Goal: Task Accomplishment & Management: Manage account settings

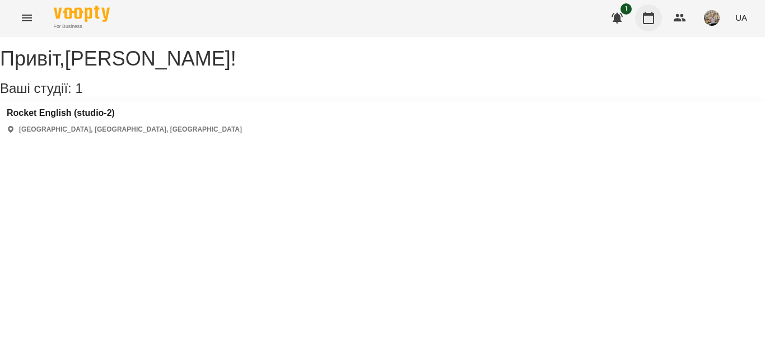
click at [644, 24] on icon "button" at bounding box center [648, 17] width 13 height 13
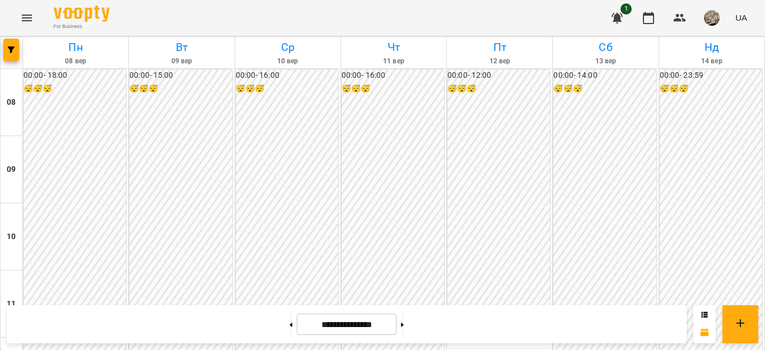
scroll to position [328, 0]
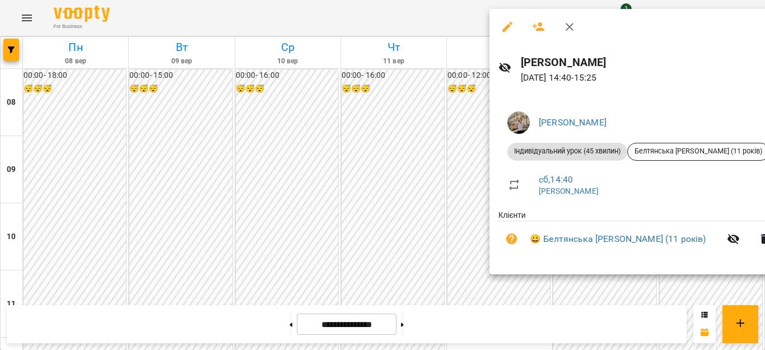
click at [454, 193] on div at bounding box center [382, 175] width 765 height 350
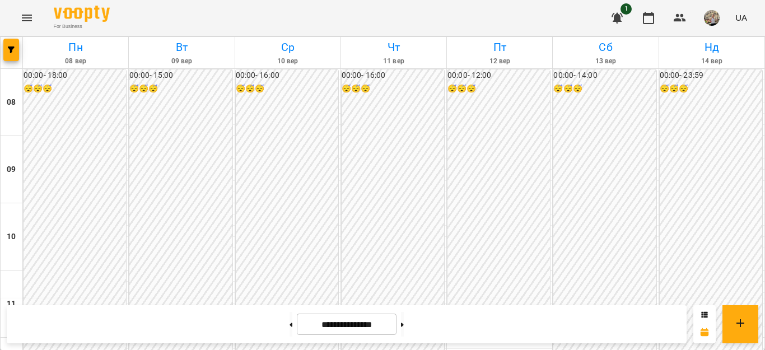
scroll to position [661, 0]
click at [404, 322] on button at bounding box center [402, 324] width 3 height 25
type input "**********"
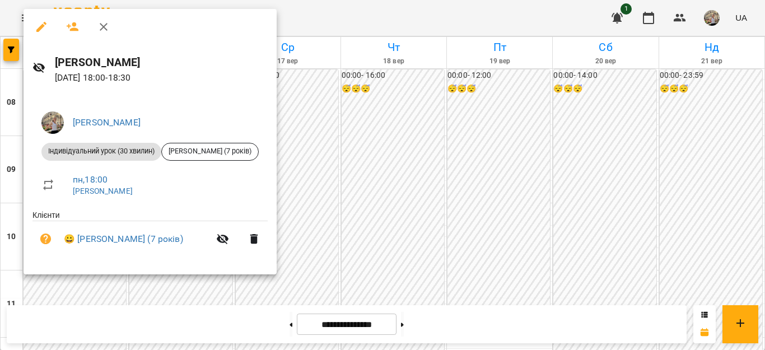
click at [217, 296] on div at bounding box center [382, 175] width 765 height 350
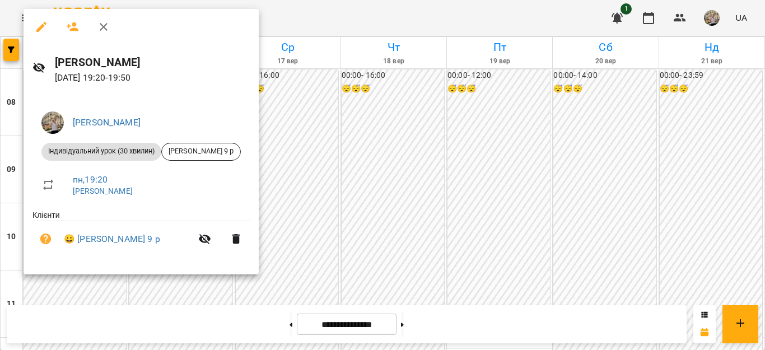
click at [76, 275] on div "[PERSON_NAME] урок (30 хвилин) [PERSON_NAME] 9 р пн , 19:20 [PERSON_NAME] 😀 [PE…" at bounding box center [141, 185] width 235 height 182
click at [108, 293] on div at bounding box center [382, 175] width 765 height 350
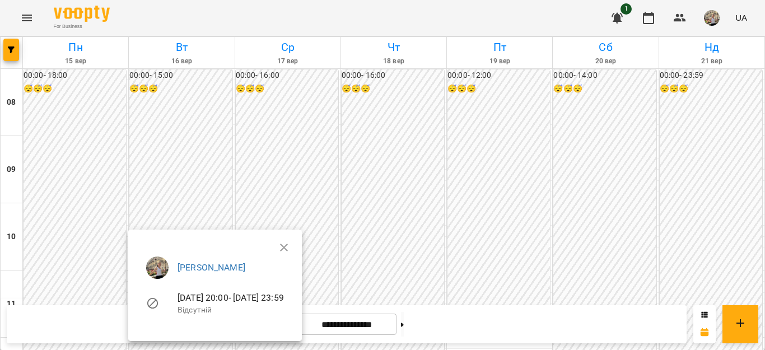
click at [163, 168] on div at bounding box center [382, 175] width 765 height 350
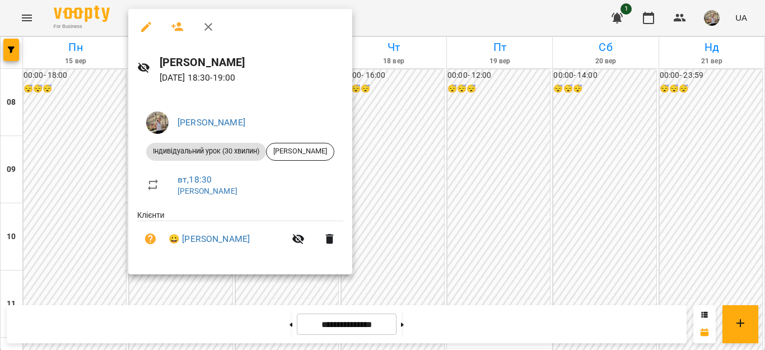
click at [479, 252] on div at bounding box center [382, 175] width 765 height 350
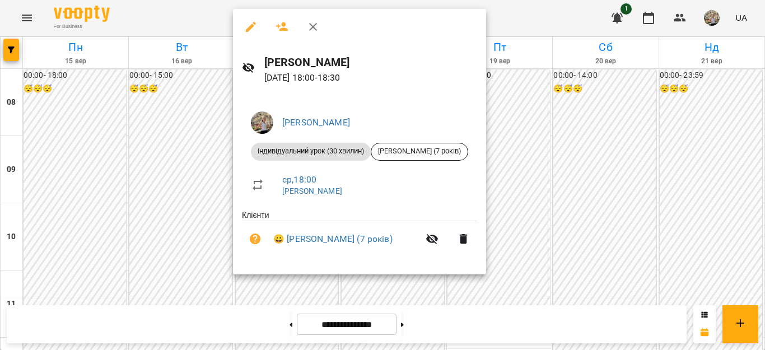
click at [588, 205] on div at bounding box center [382, 175] width 765 height 350
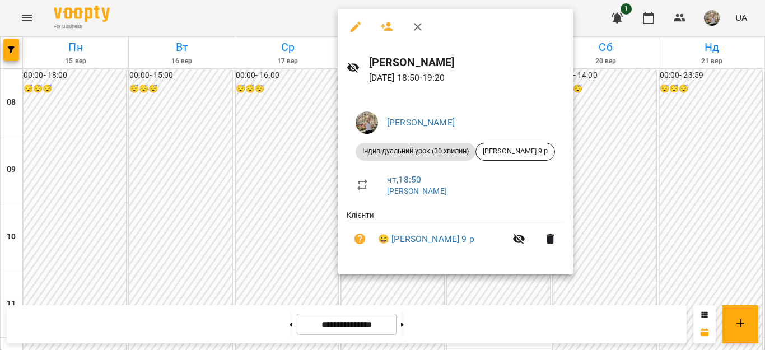
click at [644, 229] on div at bounding box center [382, 175] width 765 height 350
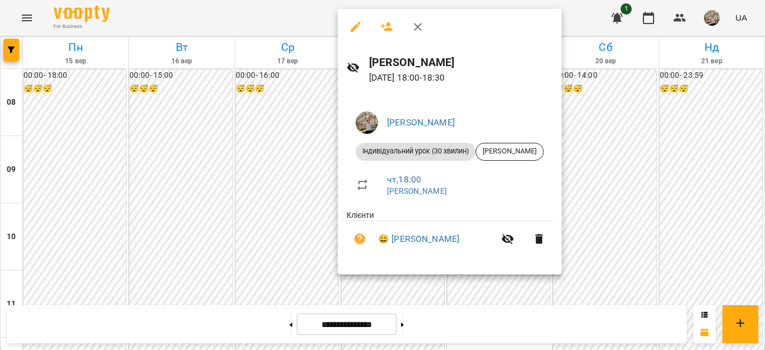
click at [647, 204] on div at bounding box center [382, 175] width 765 height 350
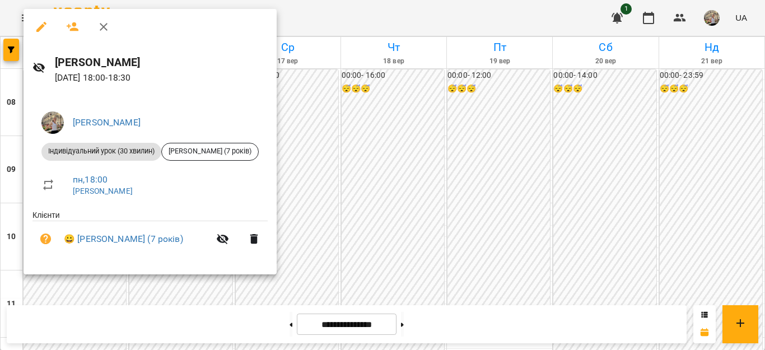
click at [571, 275] on div at bounding box center [382, 175] width 765 height 350
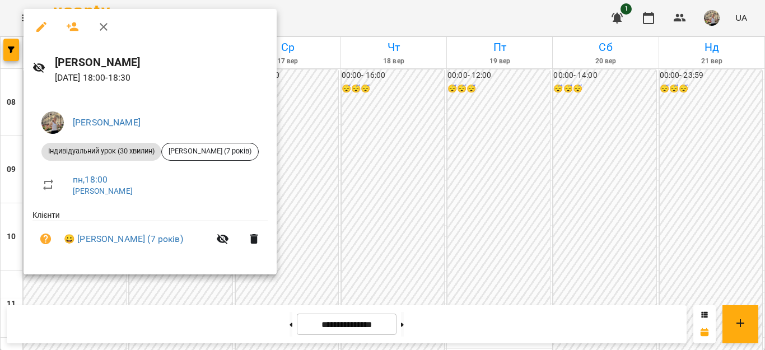
click at [354, 225] on div at bounding box center [382, 175] width 765 height 350
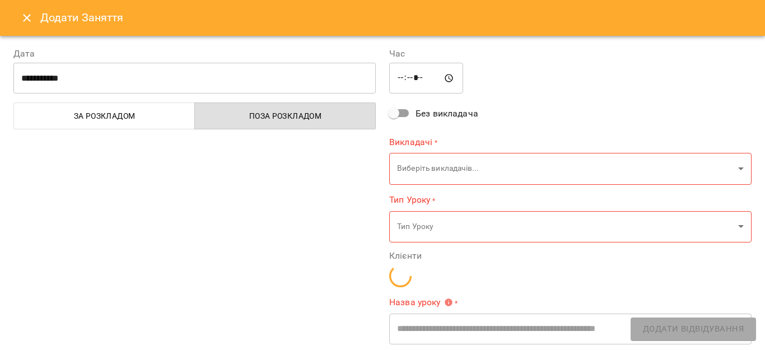
type input "**********"
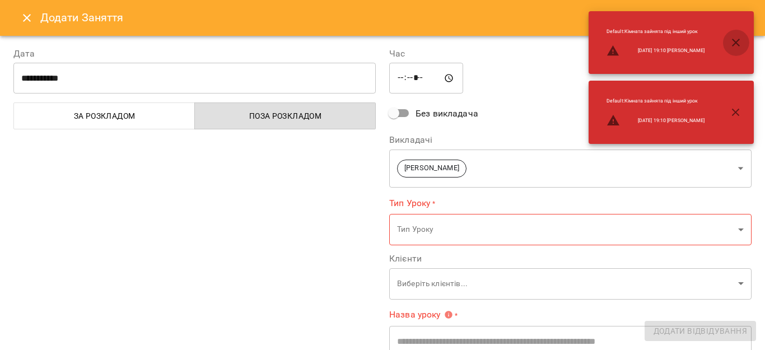
click at [738, 41] on icon "button" at bounding box center [736, 43] width 8 height 8
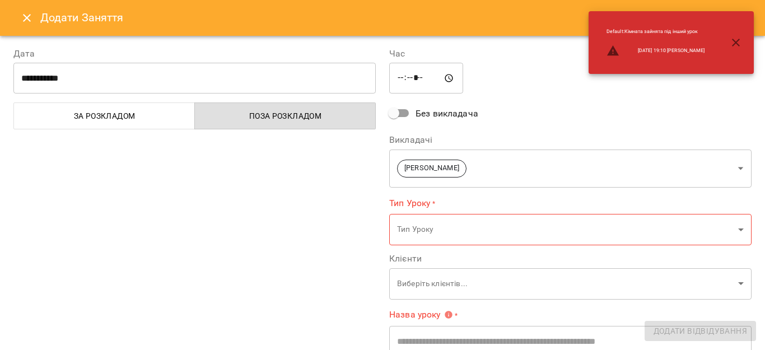
click at [733, 37] on icon "button" at bounding box center [736, 42] width 13 height 13
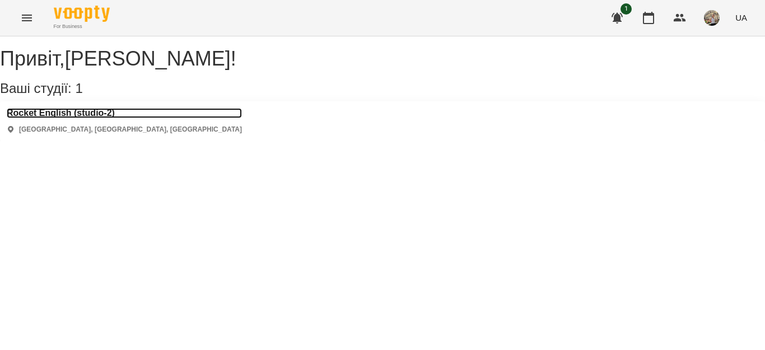
click at [110, 118] on h3 "Rocket English (studio-2)" at bounding box center [124, 113] width 235 height 10
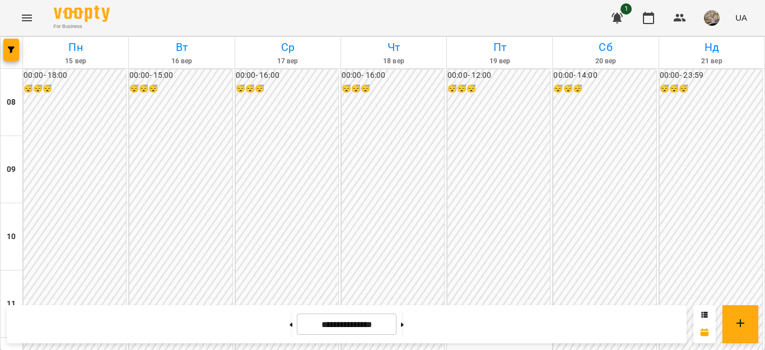
scroll to position [587, 0]
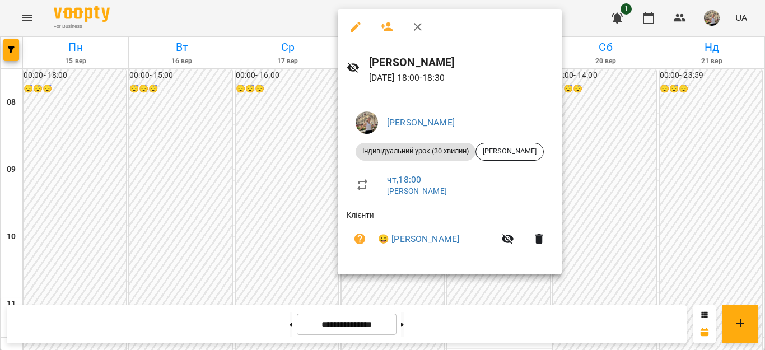
click at [421, 295] on div at bounding box center [382, 175] width 765 height 350
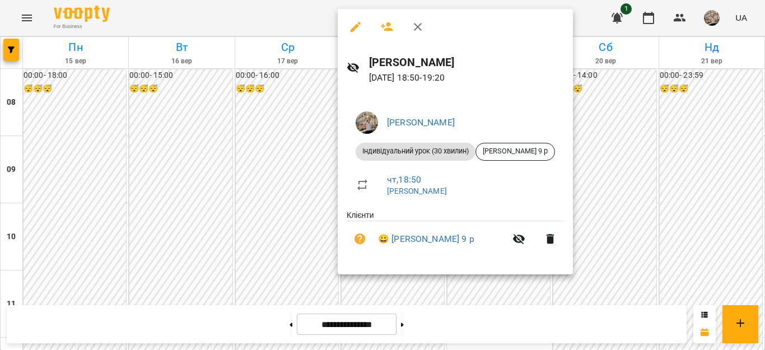
click at [703, 197] on div at bounding box center [382, 175] width 765 height 350
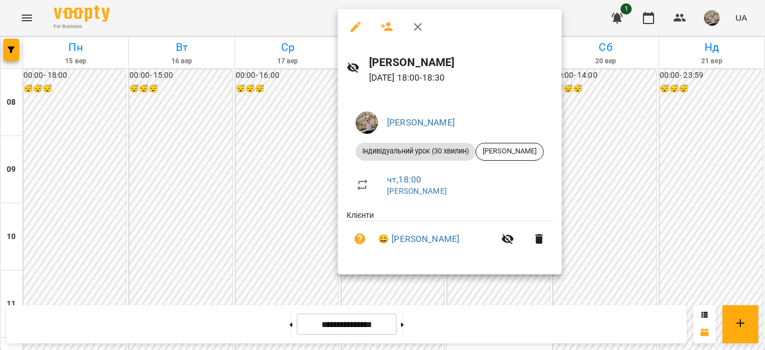
click at [757, 207] on div at bounding box center [382, 175] width 765 height 350
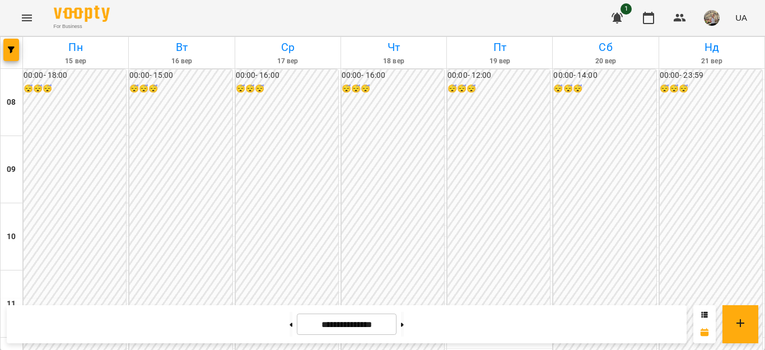
scroll to position [614, 0]
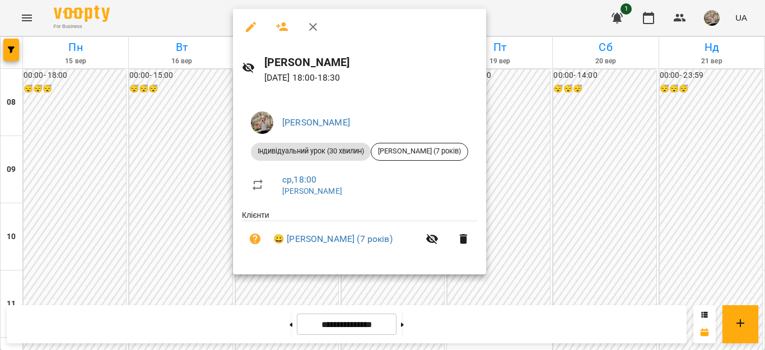
click at [91, 237] on div at bounding box center [382, 175] width 765 height 350
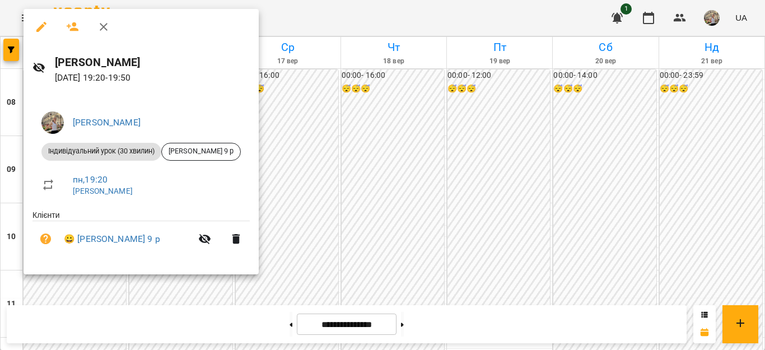
click at [432, 110] on div at bounding box center [382, 175] width 765 height 350
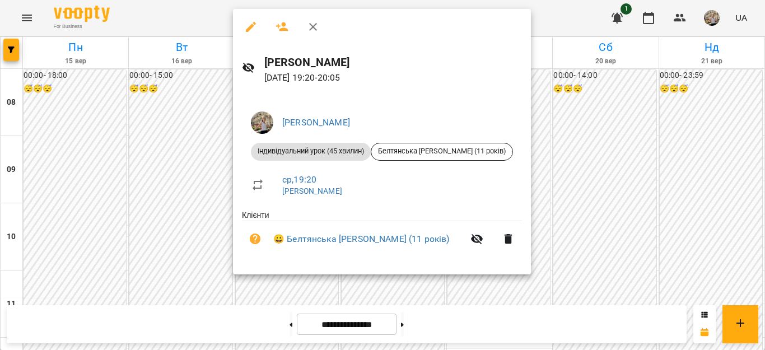
click at [539, 115] on div at bounding box center [382, 175] width 765 height 350
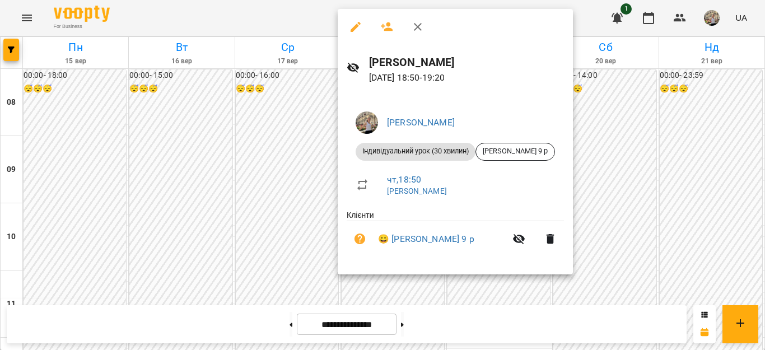
click at [43, 234] on div at bounding box center [382, 175] width 765 height 350
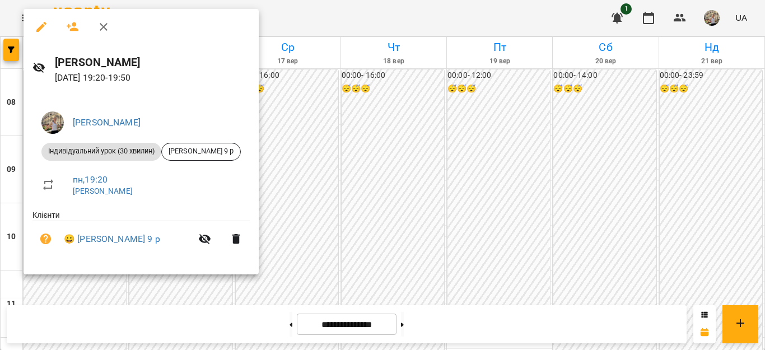
click at [456, 83] on div at bounding box center [382, 175] width 765 height 350
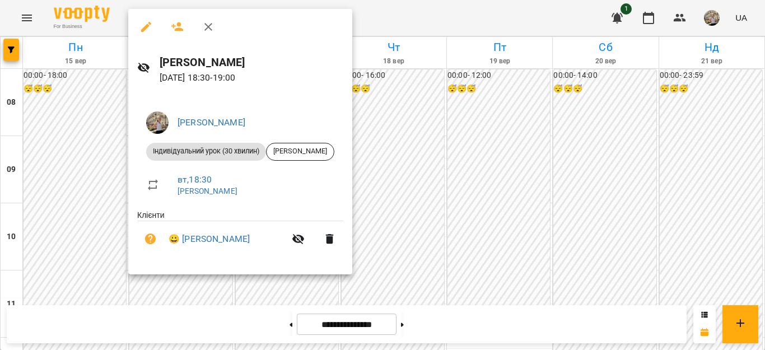
click at [436, 112] on div at bounding box center [382, 175] width 765 height 350
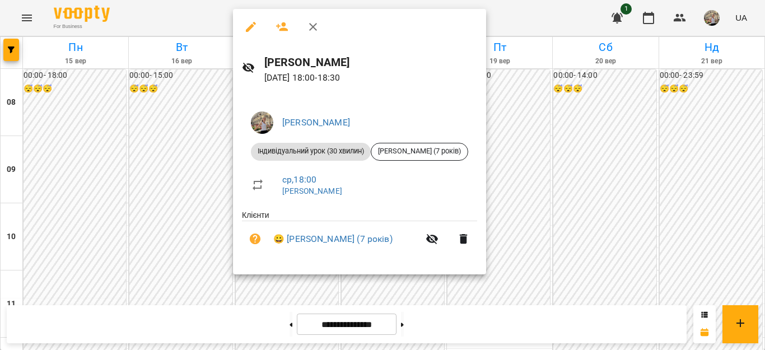
click at [523, 108] on div at bounding box center [382, 175] width 765 height 350
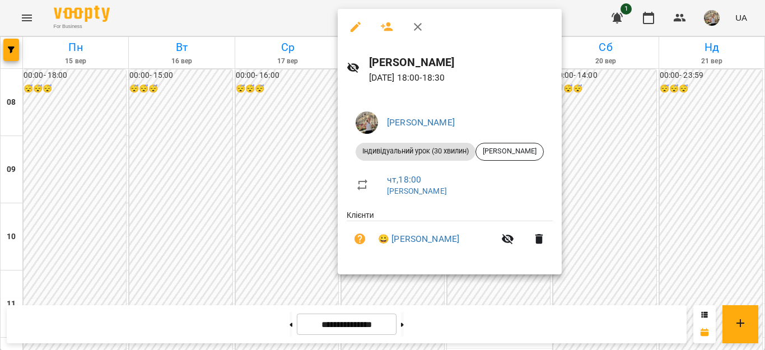
click at [624, 165] on div at bounding box center [382, 175] width 765 height 350
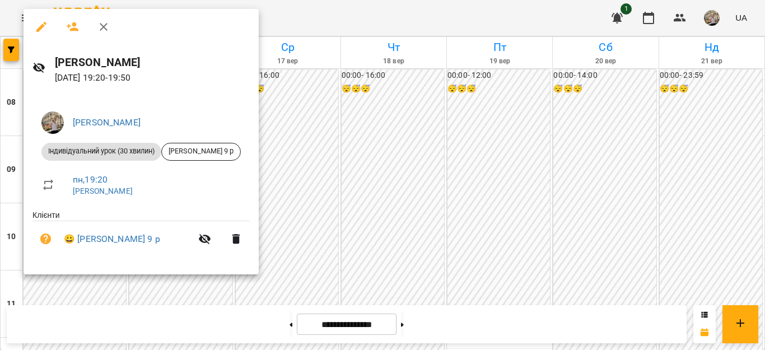
click at [344, 85] on div at bounding box center [382, 175] width 765 height 350
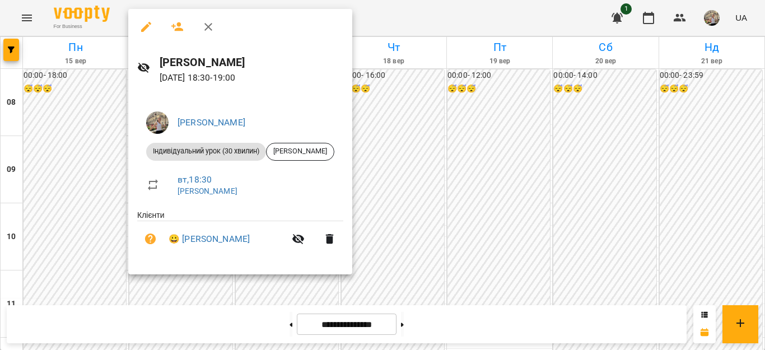
click at [452, 129] on div at bounding box center [382, 175] width 765 height 350
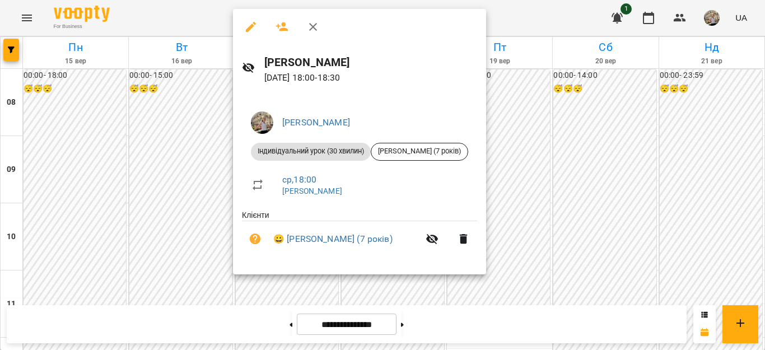
click at [523, 181] on div at bounding box center [382, 175] width 765 height 350
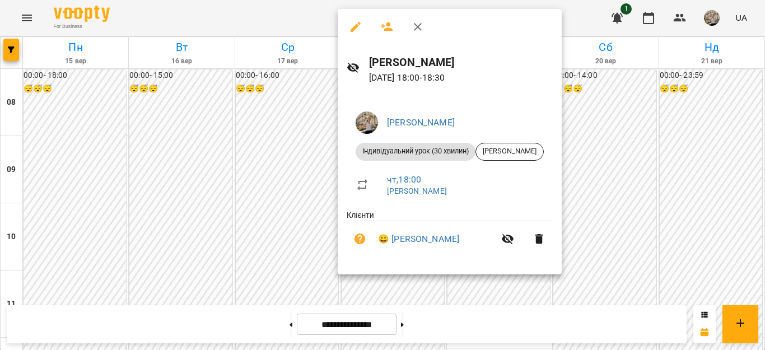
click at [236, 101] on div at bounding box center [382, 175] width 765 height 350
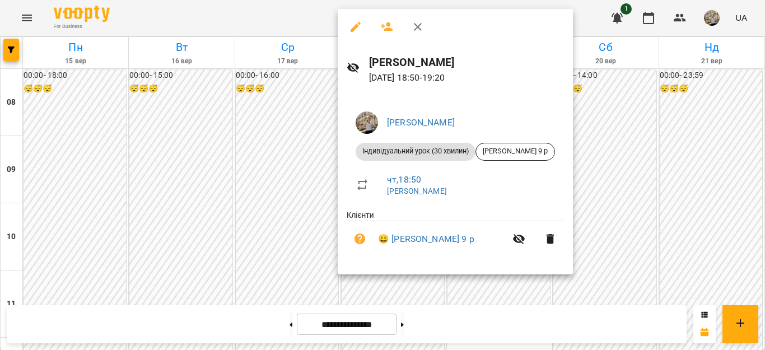
click at [656, 196] on div at bounding box center [382, 175] width 765 height 350
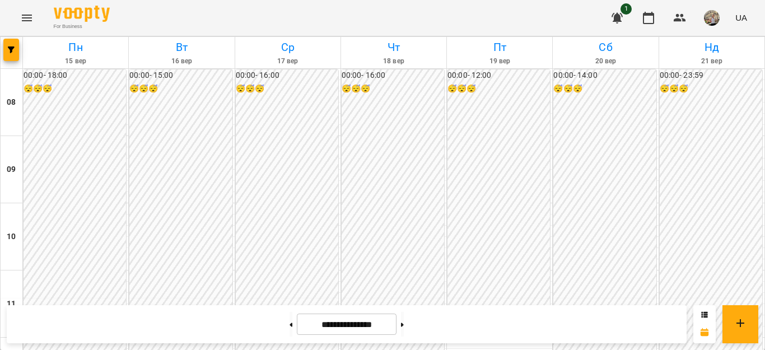
scroll to position [426, 0]
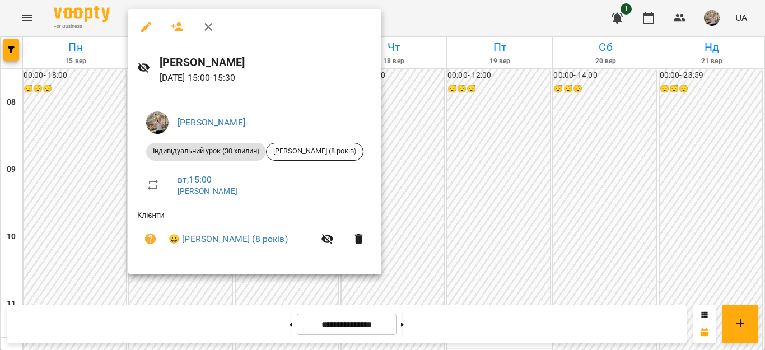
click at [158, 286] on div at bounding box center [382, 175] width 765 height 350
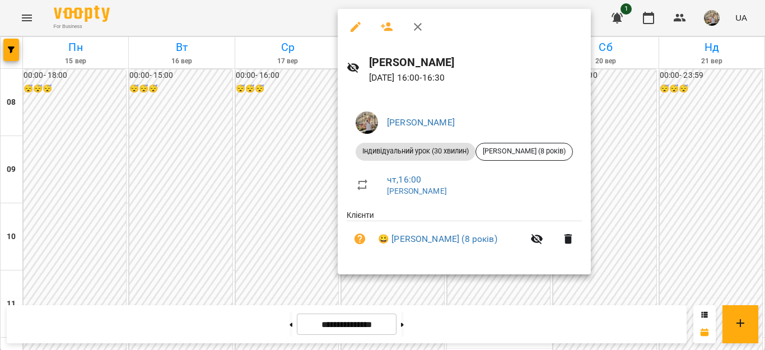
click at [643, 180] on div at bounding box center [382, 175] width 765 height 350
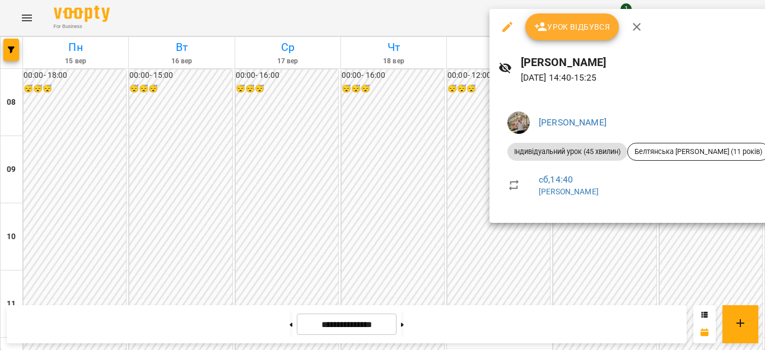
click at [689, 246] on div at bounding box center [382, 175] width 765 height 350
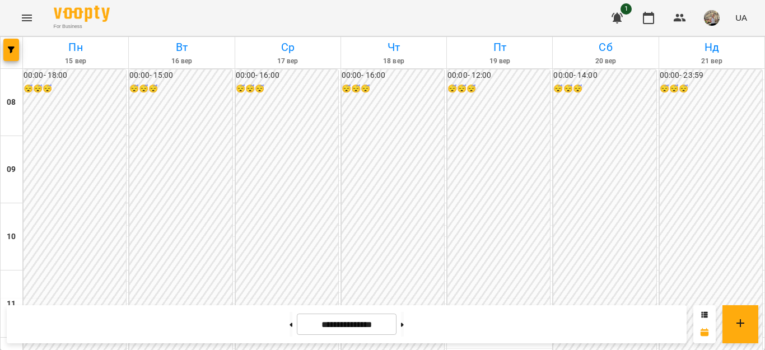
scroll to position [649, 0]
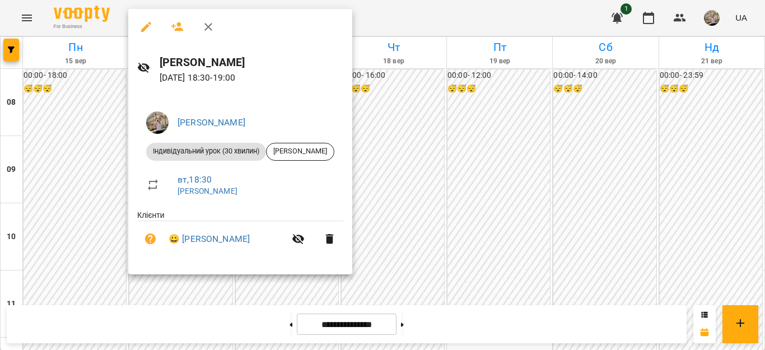
click at [536, 219] on div at bounding box center [382, 175] width 765 height 350
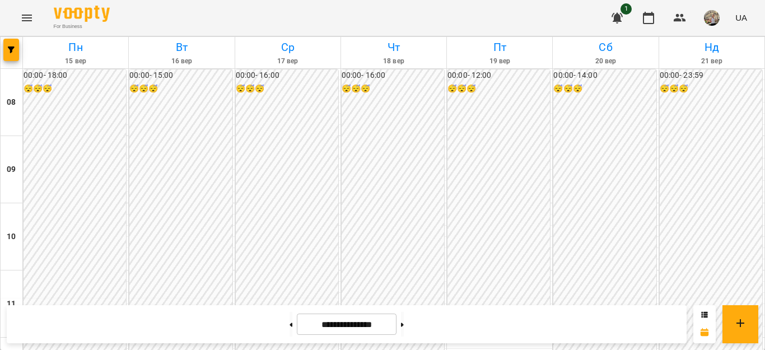
scroll to position [368, 0]
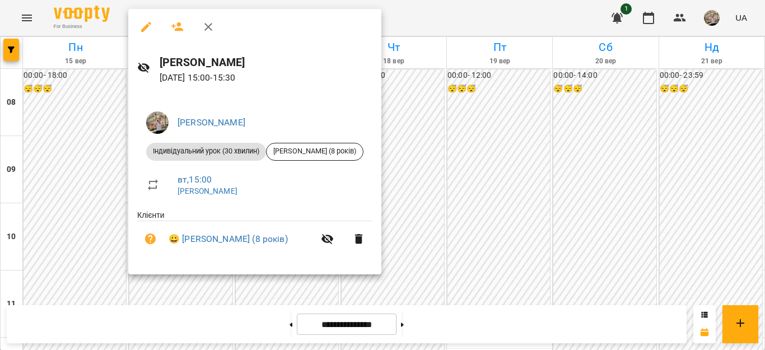
click at [457, 191] on div at bounding box center [382, 175] width 765 height 350
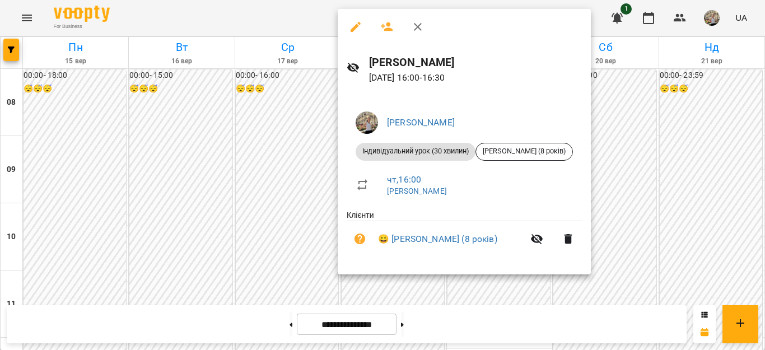
click at [285, 110] on div at bounding box center [382, 175] width 765 height 350
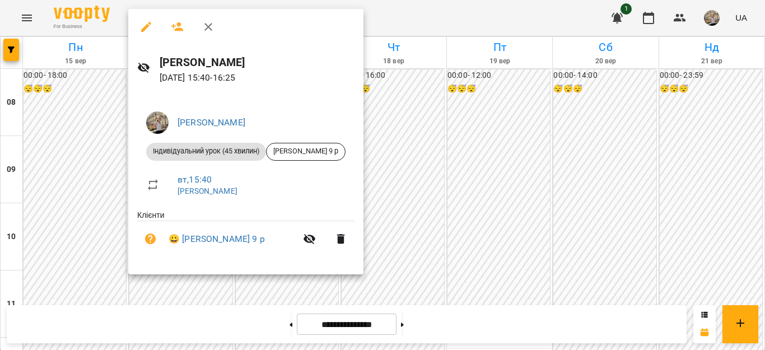
click at [765, 198] on div at bounding box center [382, 175] width 765 height 350
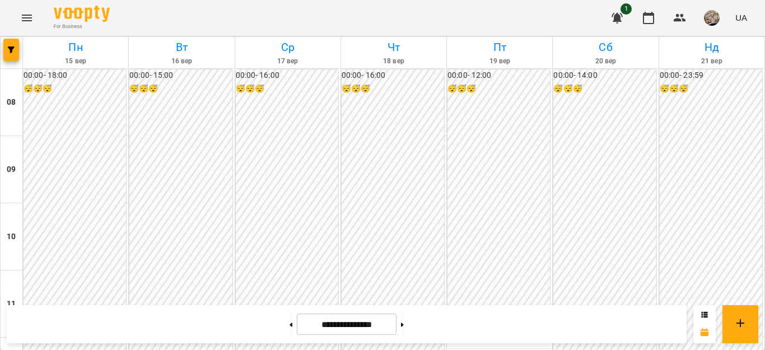
scroll to position [424, 0]
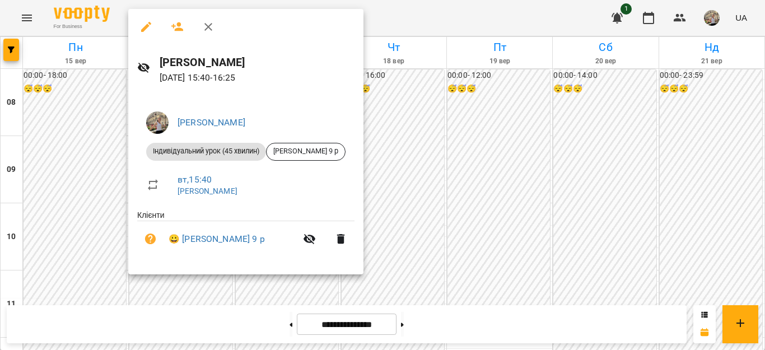
click at [501, 268] on div at bounding box center [382, 175] width 765 height 350
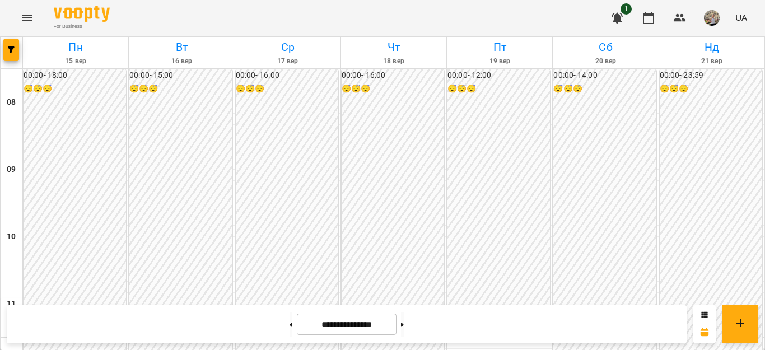
scroll to position [614, 0]
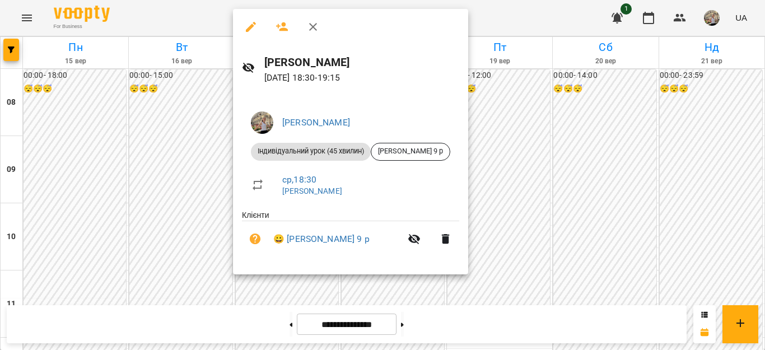
click at [628, 87] on div at bounding box center [382, 175] width 765 height 350
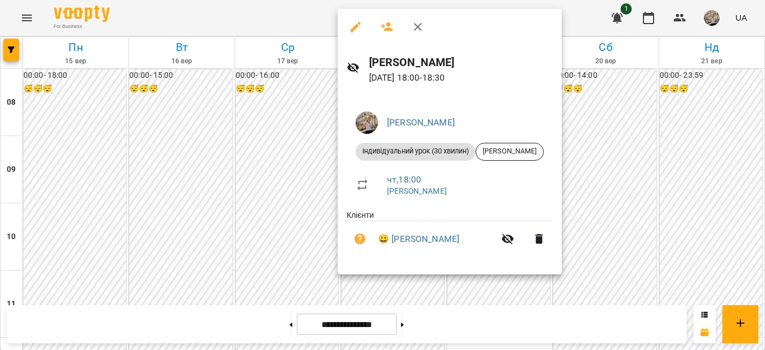
click at [623, 157] on div at bounding box center [382, 175] width 765 height 350
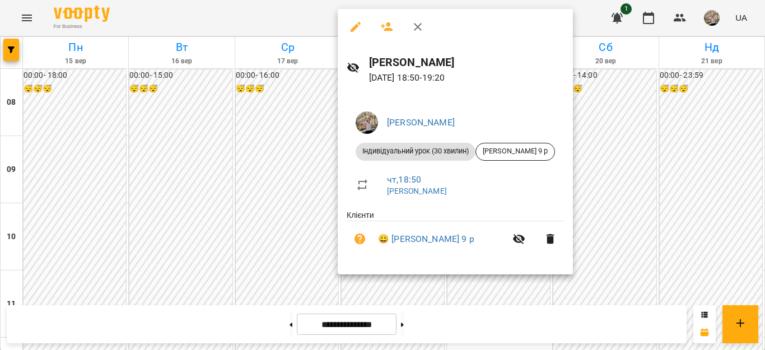
click at [626, 205] on div at bounding box center [382, 175] width 765 height 350
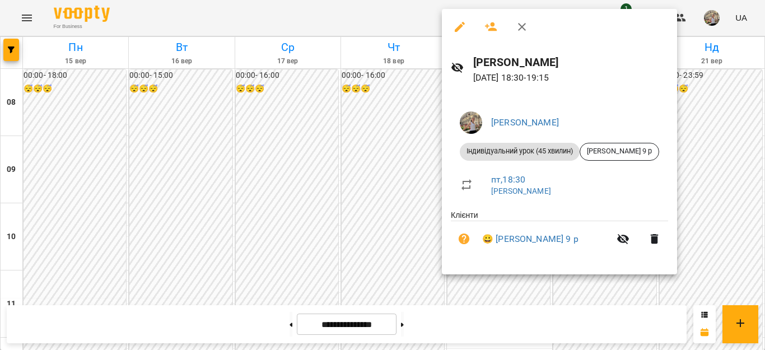
click at [736, 198] on div at bounding box center [382, 175] width 765 height 350
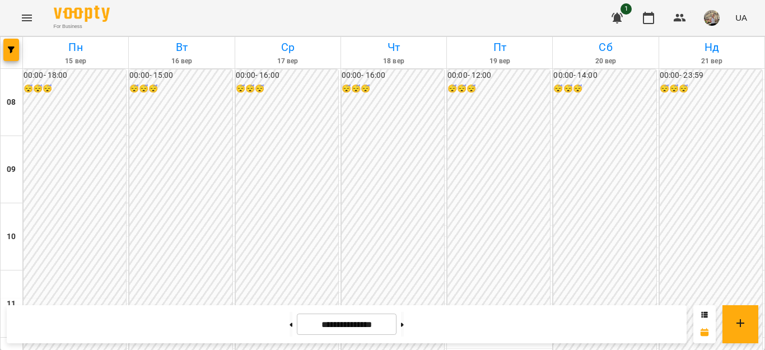
scroll to position [624, 0]
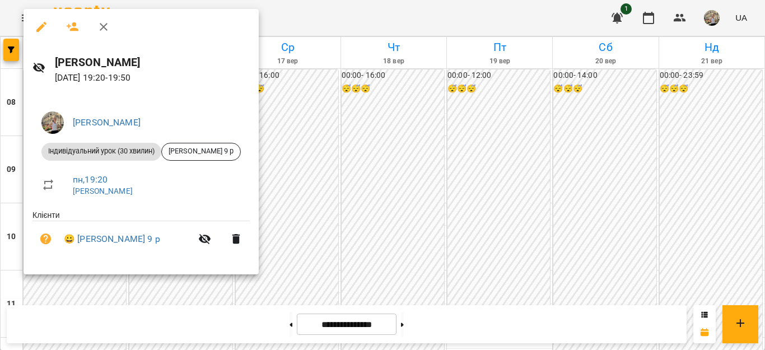
click at [376, 235] on div at bounding box center [382, 175] width 765 height 350
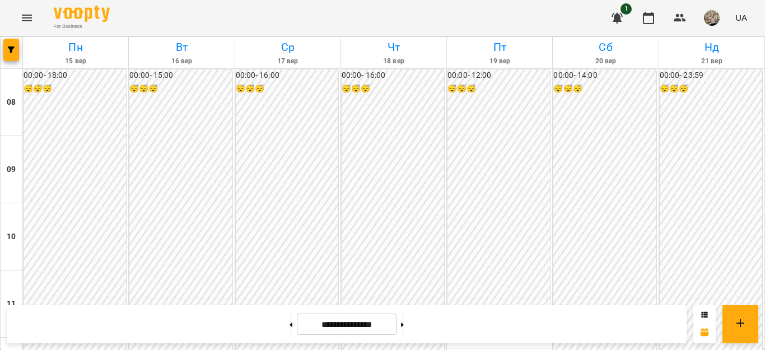
scroll to position [420, 0]
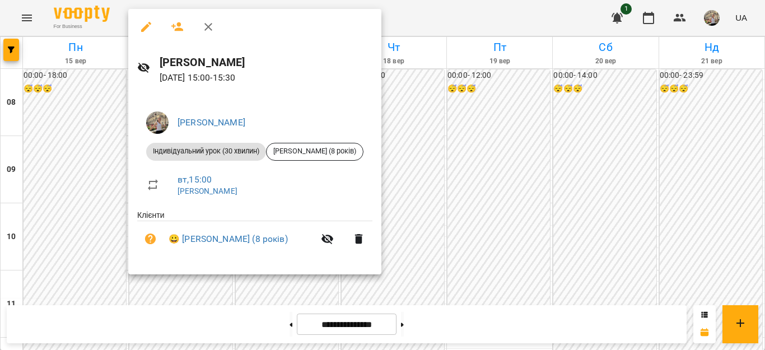
click at [638, 226] on div at bounding box center [382, 175] width 765 height 350
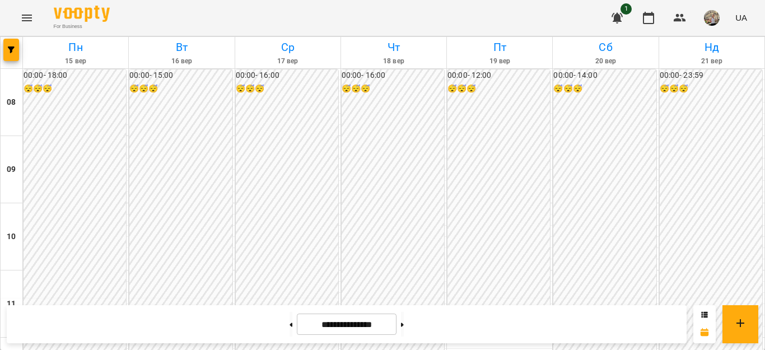
scroll to position [614, 0]
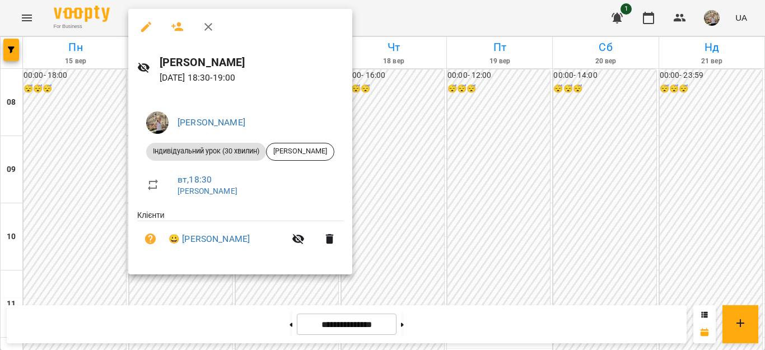
click at [610, 212] on div at bounding box center [382, 175] width 765 height 350
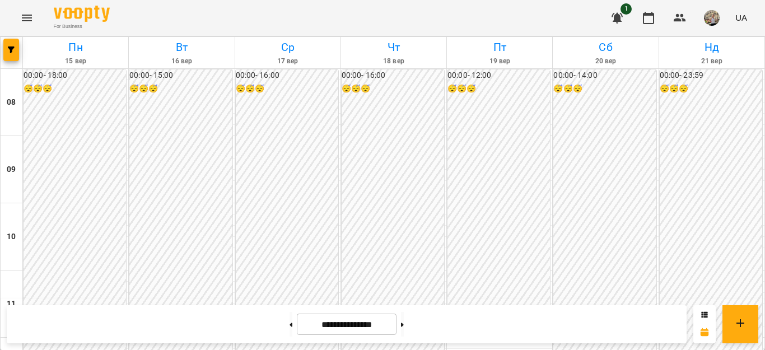
scroll to position [574, 0]
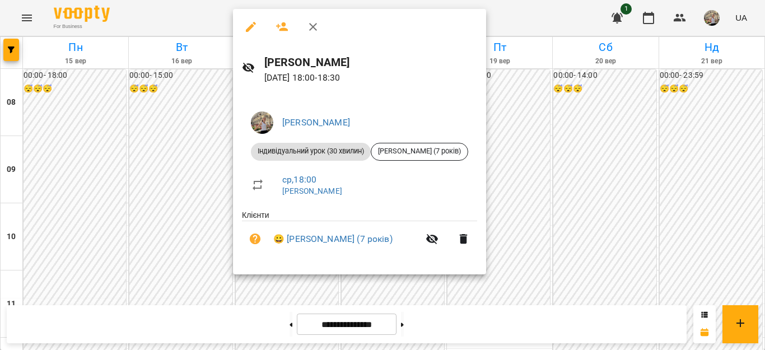
click at [508, 152] on div at bounding box center [382, 175] width 765 height 350
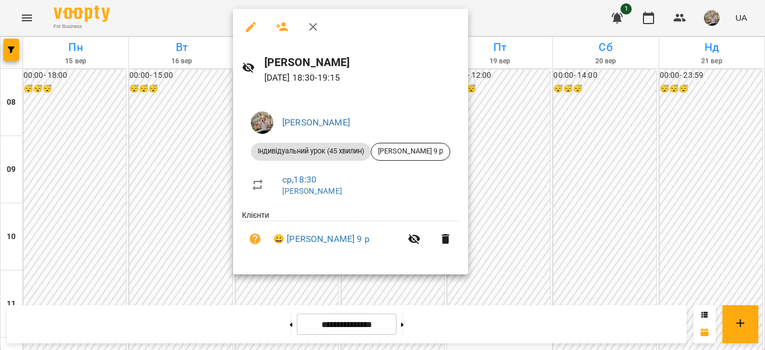
click at [620, 208] on div at bounding box center [382, 175] width 765 height 350
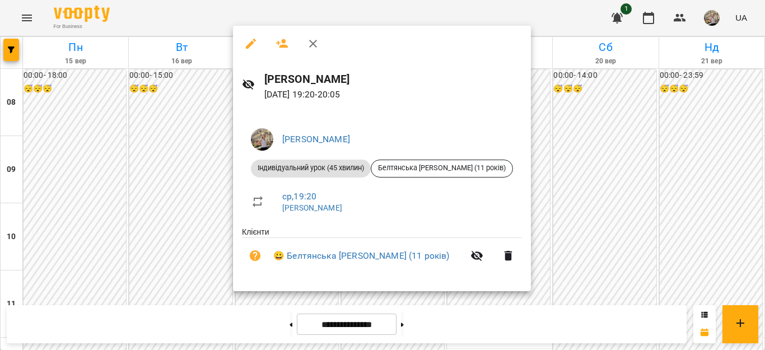
click at [544, 226] on div at bounding box center [382, 175] width 765 height 350
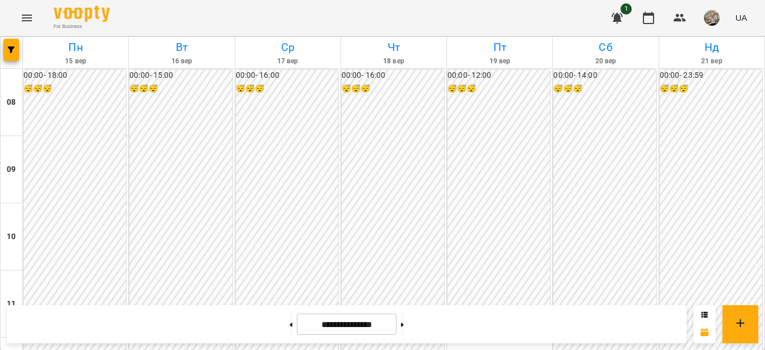
scroll to position [426, 0]
drag, startPoint x: 367, startPoint y: 223, endPoint x: 397, endPoint y: 183, distance: 50.4
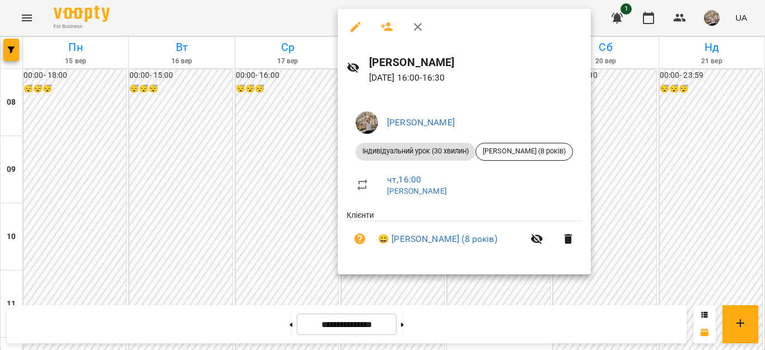
click at [678, 240] on div at bounding box center [382, 175] width 765 height 350
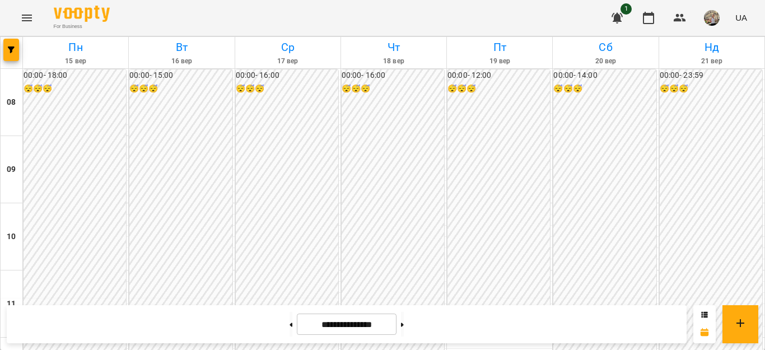
scroll to position [560, 0]
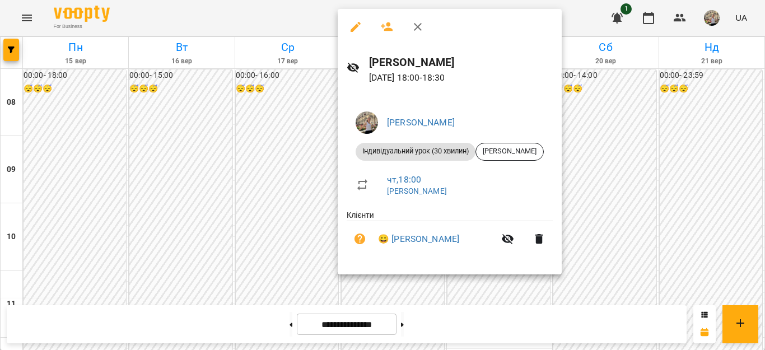
click at [602, 195] on div at bounding box center [382, 175] width 765 height 350
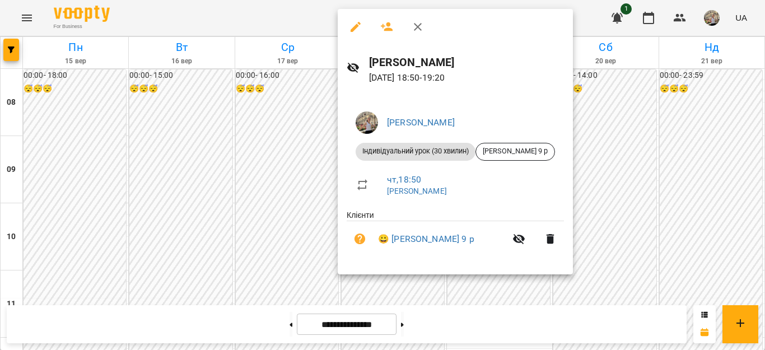
click at [645, 228] on div at bounding box center [382, 175] width 765 height 350
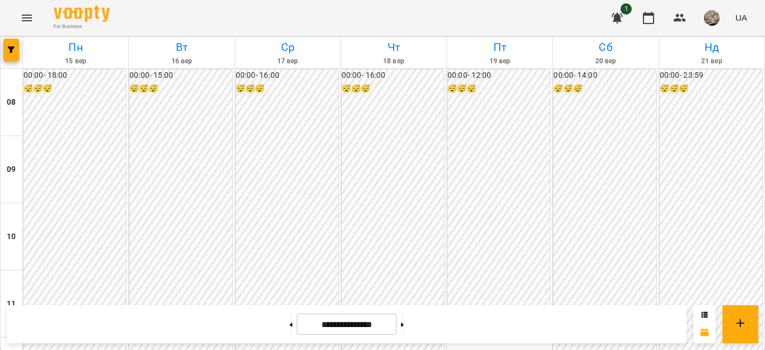
scroll to position [395, 0]
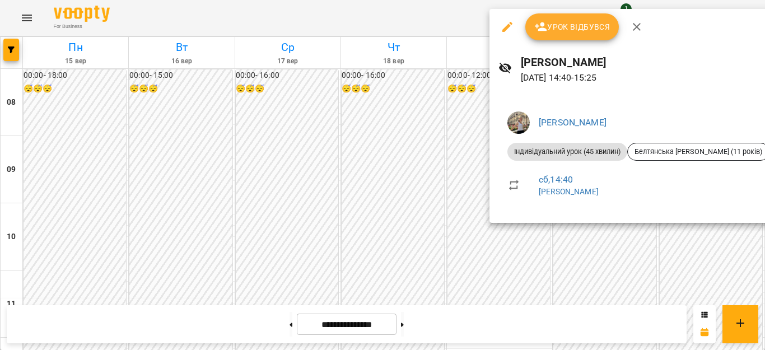
click at [409, 198] on div at bounding box center [382, 175] width 765 height 350
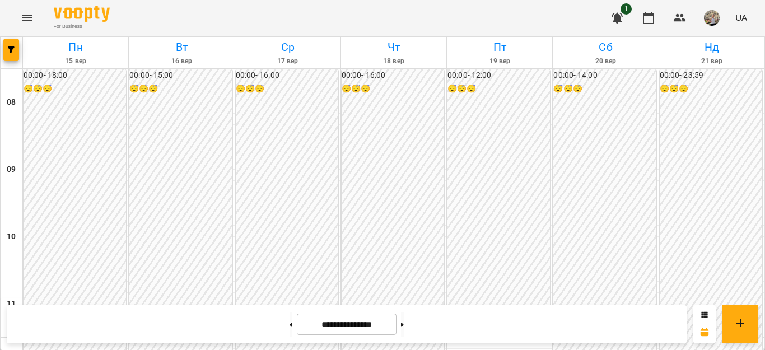
scroll to position [549, 0]
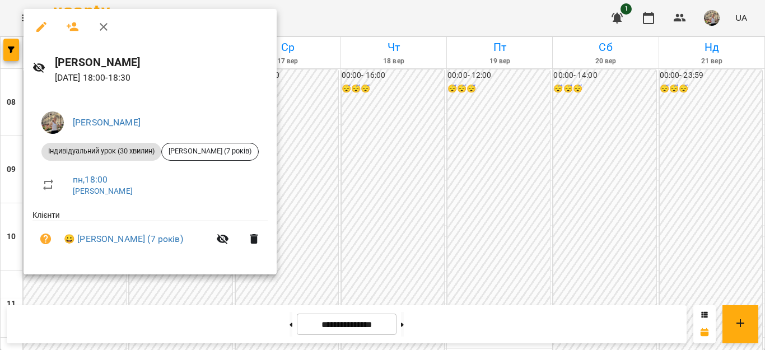
click at [340, 179] on div at bounding box center [382, 175] width 765 height 350
